Goal: Check status: Check status

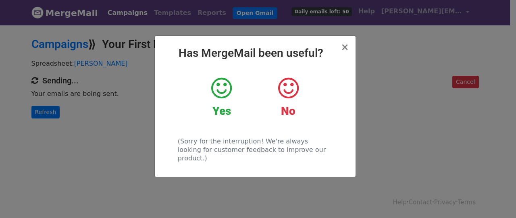
click at [122, 59] on div "× Has MergeMail been useful? Yes No (Sorry for the interruption! We're always l…" at bounding box center [258, 121] width 516 height 194
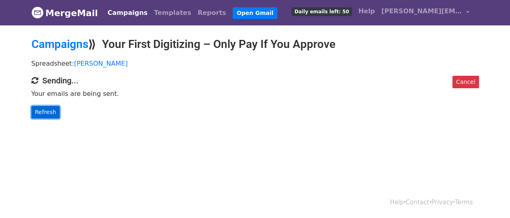
click at [48, 115] on link "Refresh" at bounding box center [45, 112] width 29 height 13
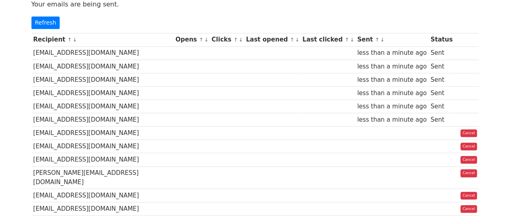
scroll to position [40, 0]
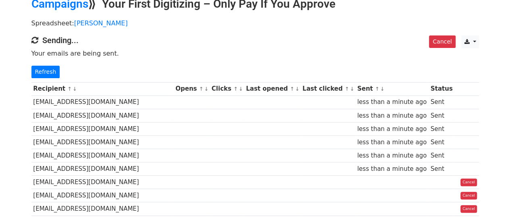
click at [50, 75] on link "Refresh" at bounding box center [45, 72] width 29 height 13
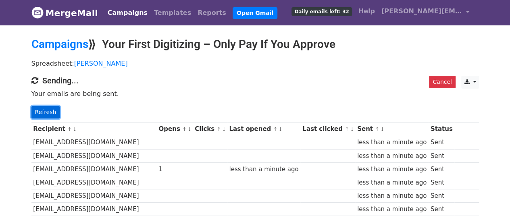
click at [51, 112] on link "Refresh" at bounding box center [45, 112] width 29 height 13
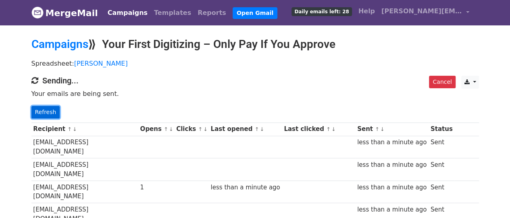
click at [52, 107] on link "Refresh" at bounding box center [45, 112] width 29 height 13
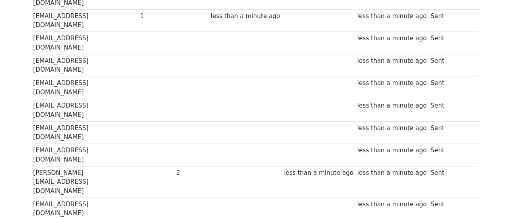
scroll to position [71, 0]
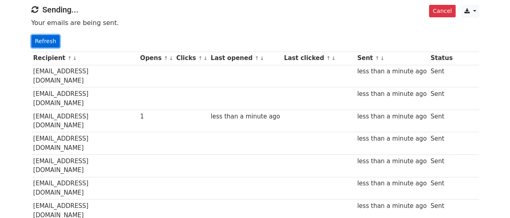
click at [56, 39] on link "Refresh" at bounding box center [45, 41] width 29 height 13
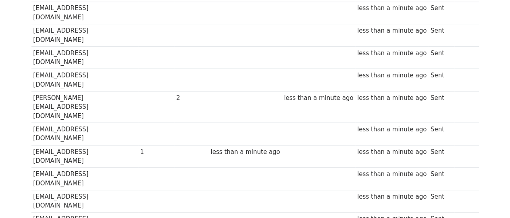
scroll to position [313, 0]
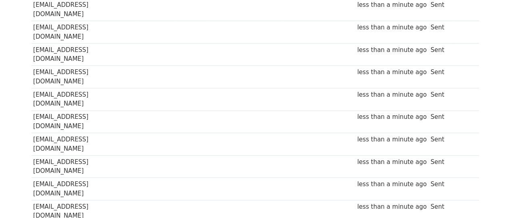
scroll to position [353, 0]
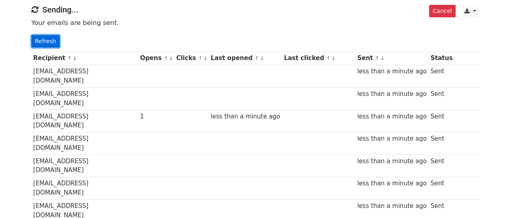
click at [48, 41] on link "Refresh" at bounding box center [45, 41] width 29 height 13
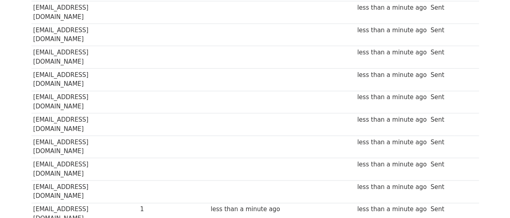
scroll to position [595, 0]
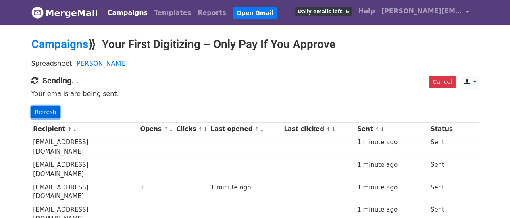
click at [45, 110] on link "Refresh" at bounding box center [45, 112] width 29 height 13
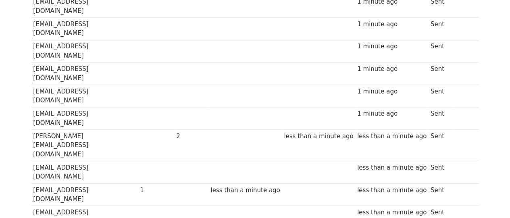
scroll to position [282, 0]
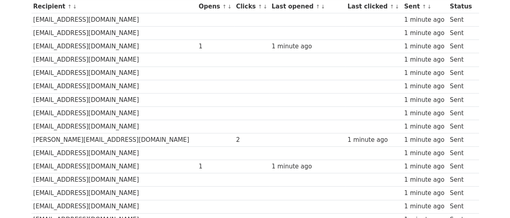
scroll to position [29, 0]
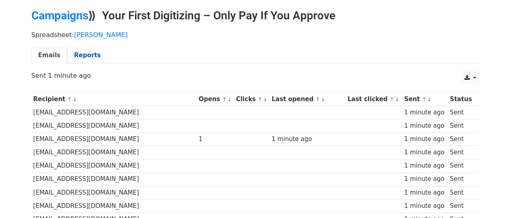
click at [91, 57] on link "Reports" at bounding box center [87, 55] width 40 height 17
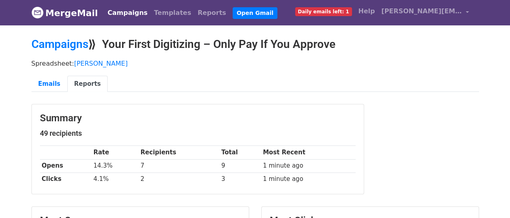
click at [84, 84] on link "Reports" at bounding box center [87, 84] width 40 height 17
click at [194, 16] on link "Reports" at bounding box center [211, 13] width 35 height 16
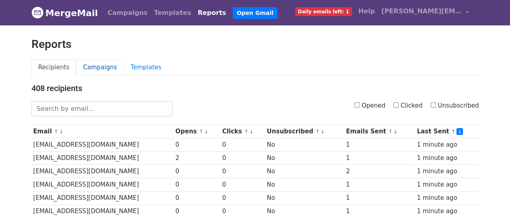
click at [101, 65] on link "Campaigns" at bounding box center [100, 67] width 48 height 17
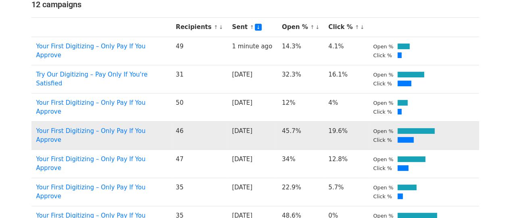
scroll to position [50, 0]
